Goal: Task Accomplishment & Management: Use online tool/utility

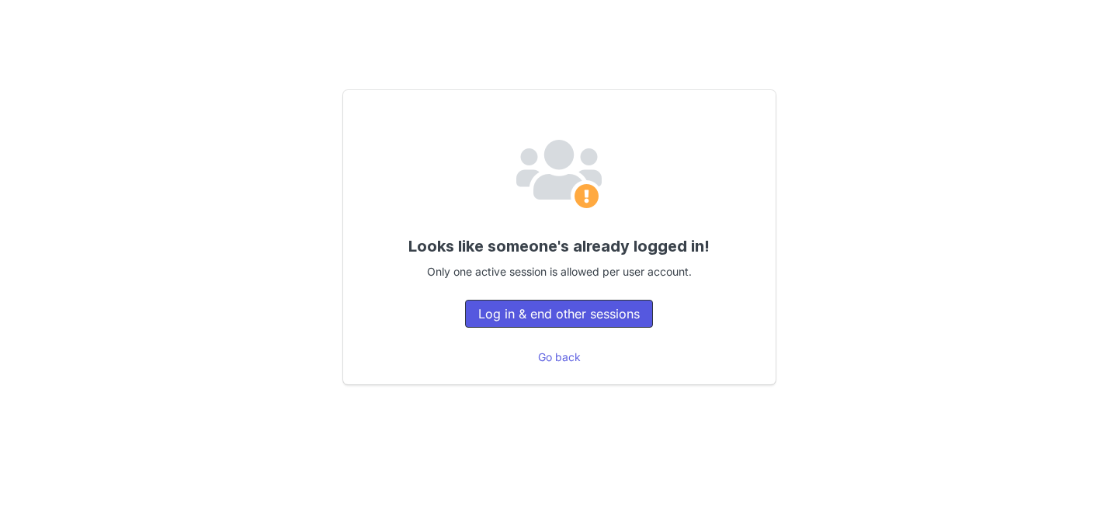
click at [563, 313] on button "Log in & end other sessions" at bounding box center [559, 314] width 188 height 28
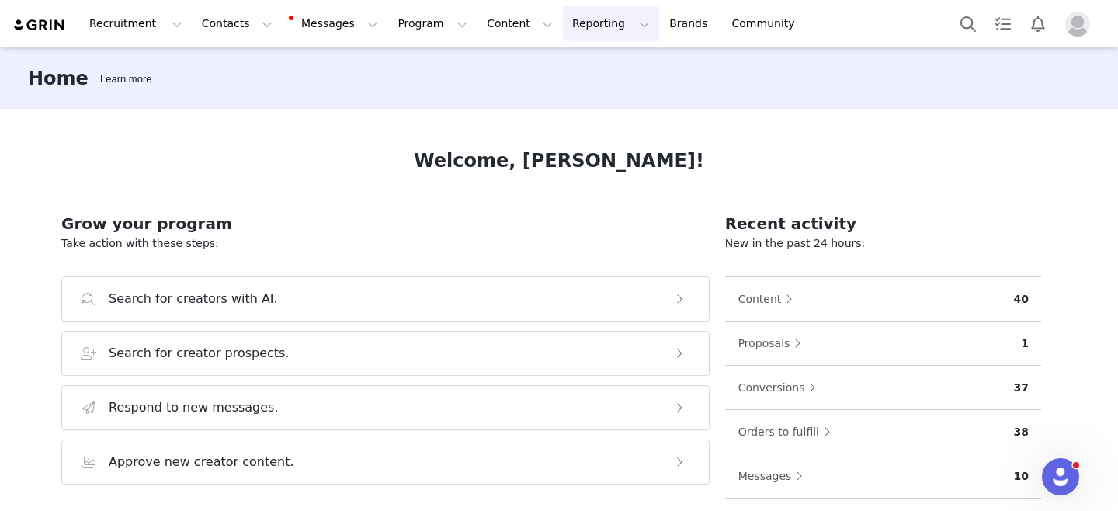
click at [587, 23] on button "Reporting Reporting" at bounding box center [611, 23] width 96 height 35
click at [573, 69] on p "Dashboard" at bounding box center [565, 69] width 59 height 16
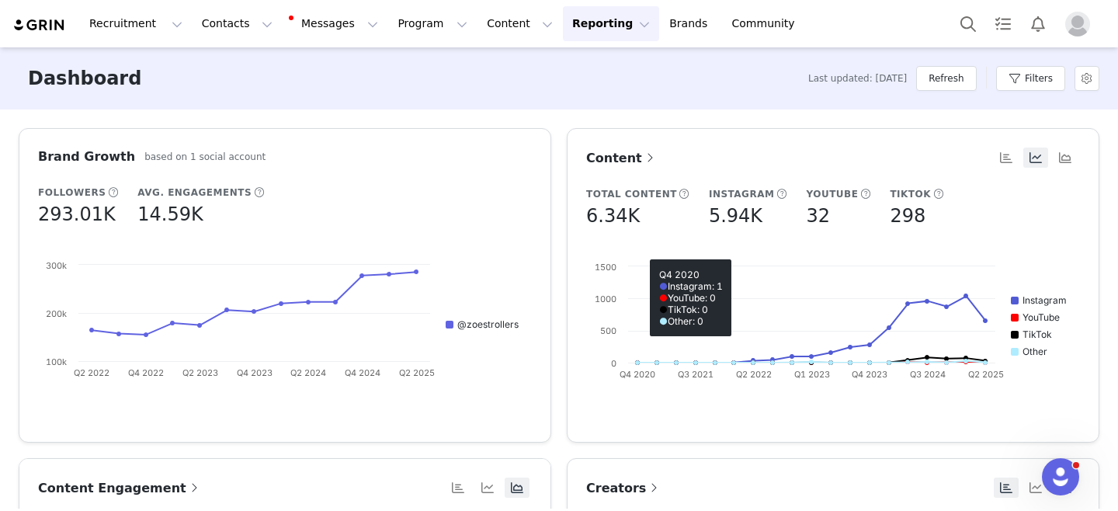
click at [587, 23] on button "Reporting Reporting" at bounding box center [611, 23] width 96 height 35
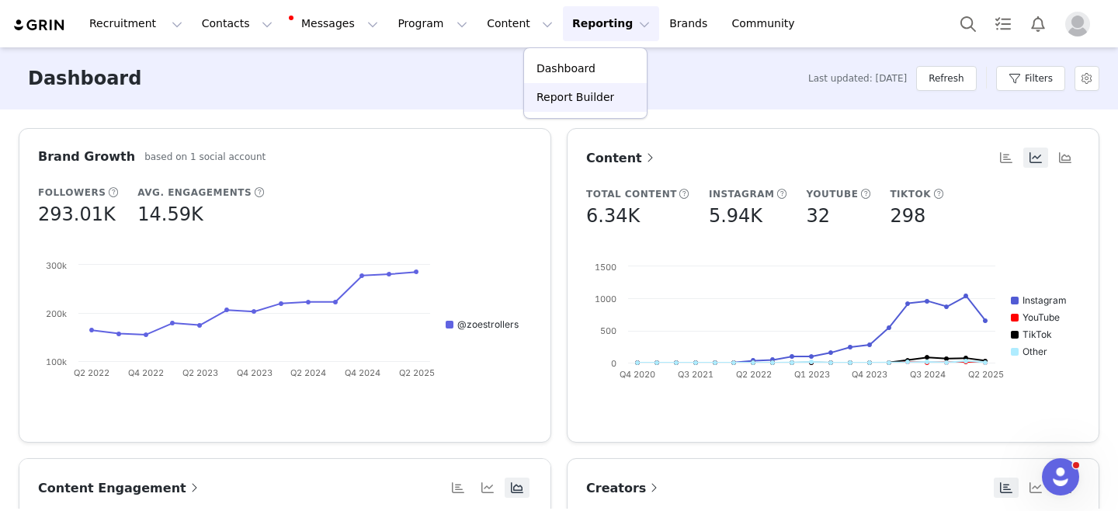
click at [584, 93] on p "Report Builder" at bounding box center [575, 97] width 78 height 16
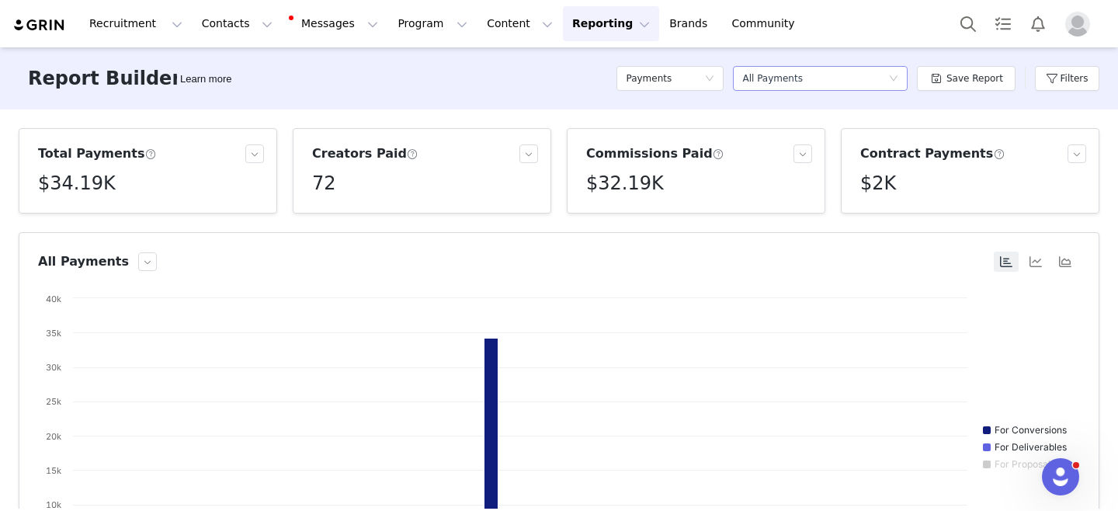
click at [835, 78] on div "Select a report All Payments" at bounding box center [815, 78] width 146 height 23
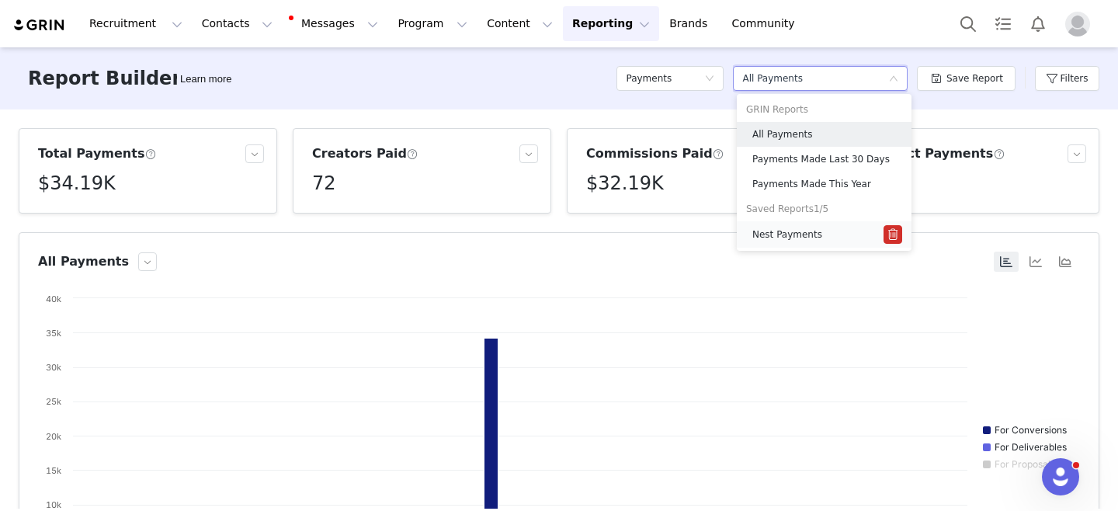
click at [797, 238] on h5 "Nest Payments" at bounding box center [787, 234] width 70 height 17
type input "10/01/2024"
type input "10/31/2024"
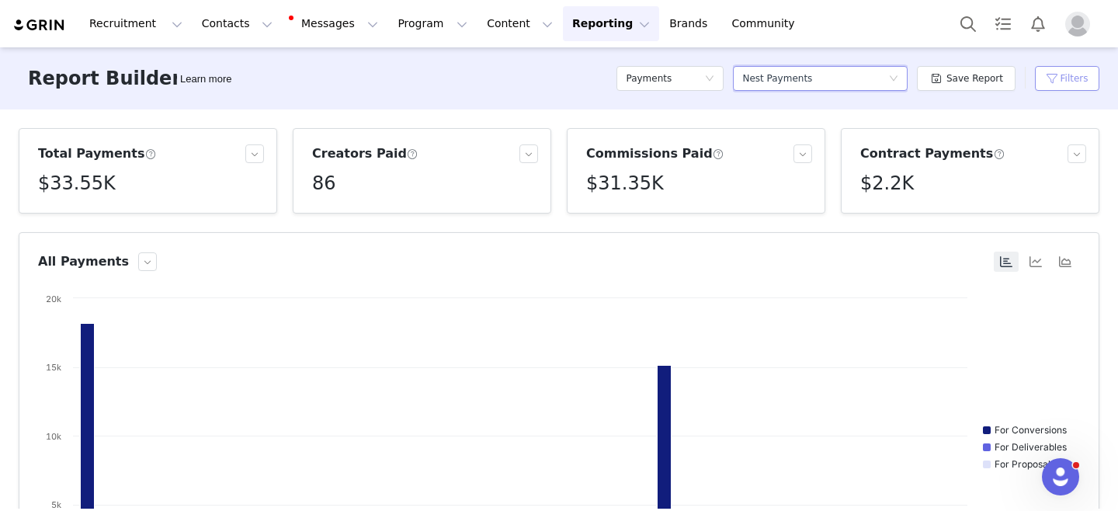
click at [1061, 83] on button "Filters" at bounding box center [1066, 78] width 64 height 25
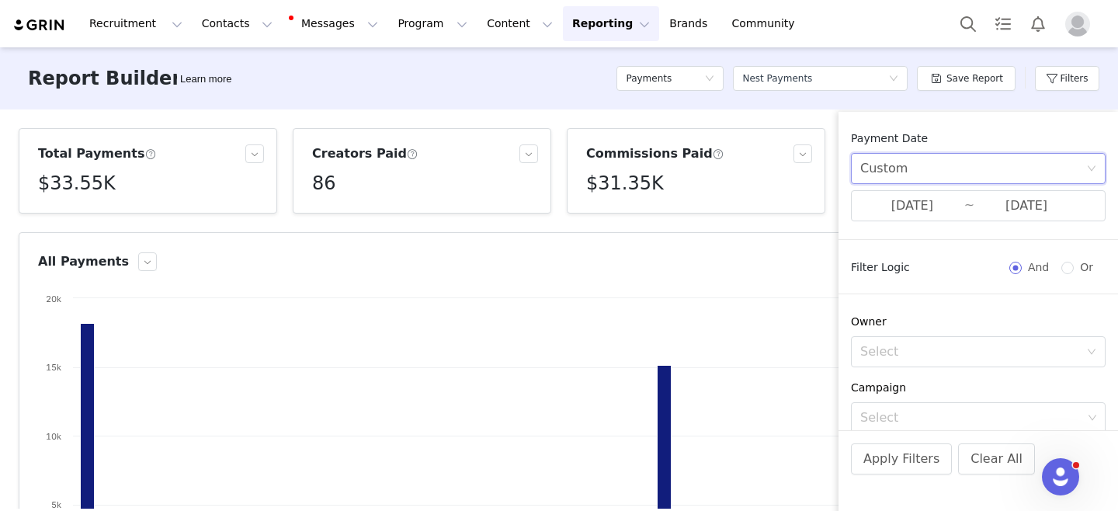
click at [1021, 169] on div "Custom" at bounding box center [973, 168] width 226 height 29
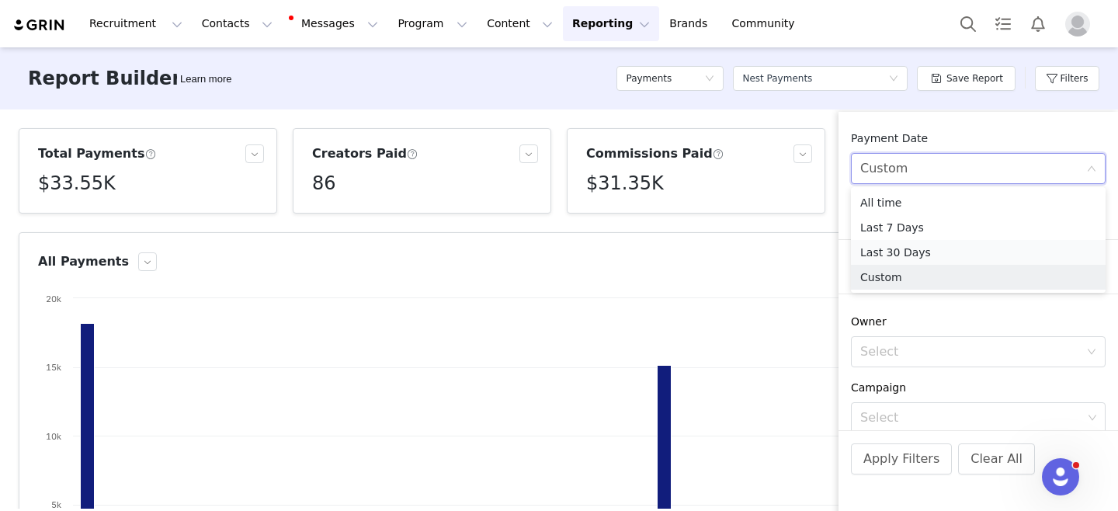
click at [958, 249] on li "Last 30 Days" at bounding box center [978, 252] width 255 height 25
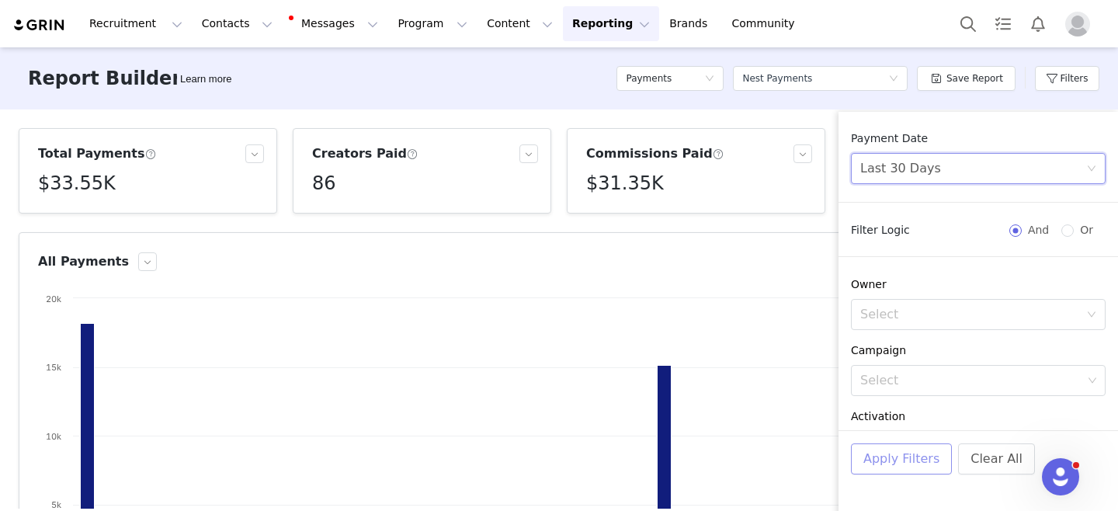
click at [905, 459] on button "Apply Filters" at bounding box center [901, 458] width 101 height 31
